Goal: Find specific page/section

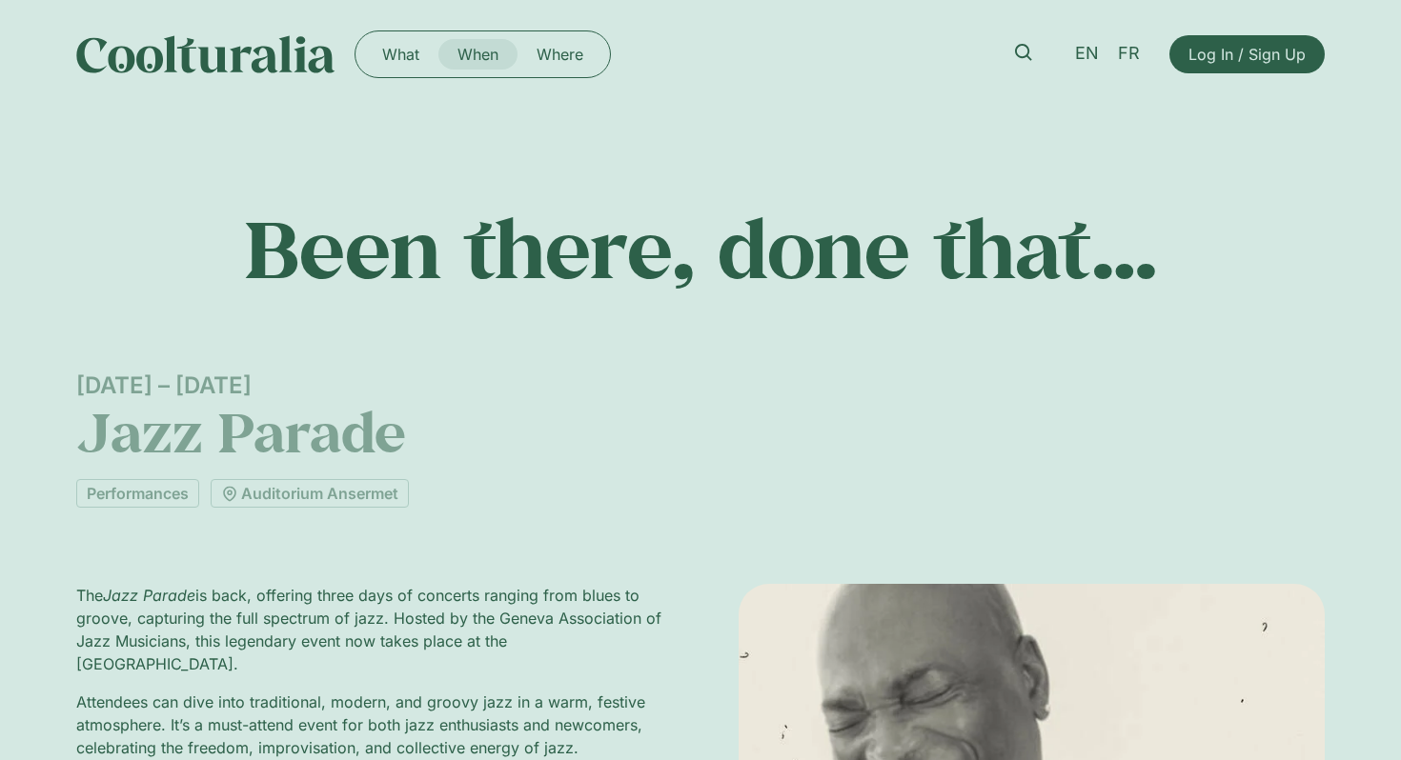
click at [485, 59] on link "When" at bounding box center [477, 54] width 79 height 30
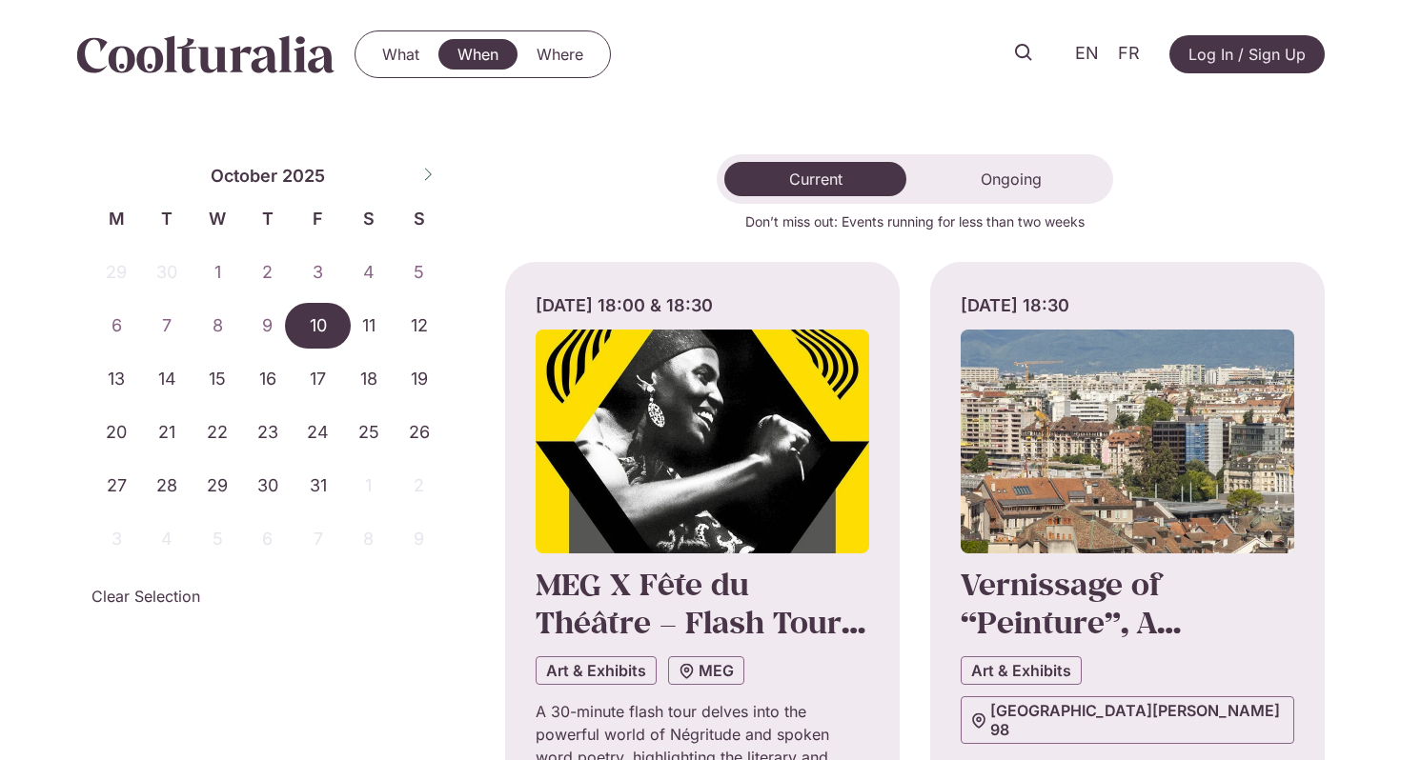
click at [318, 320] on span "10" at bounding box center [318, 326] width 51 height 46
click at [424, 337] on span "12" at bounding box center [419, 326] width 51 height 46
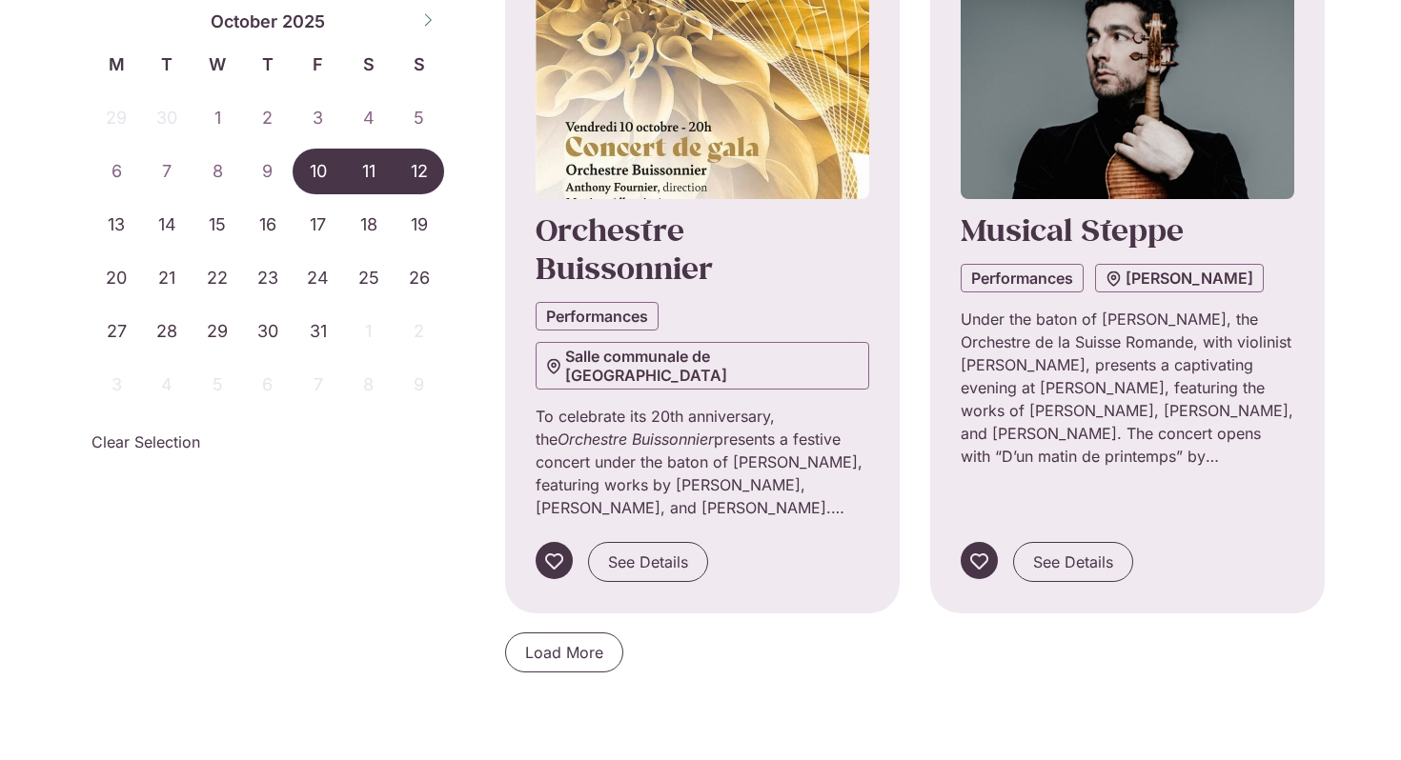
scroll to position [1833, 0]
